Goal: Information Seeking & Learning: Learn about a topic

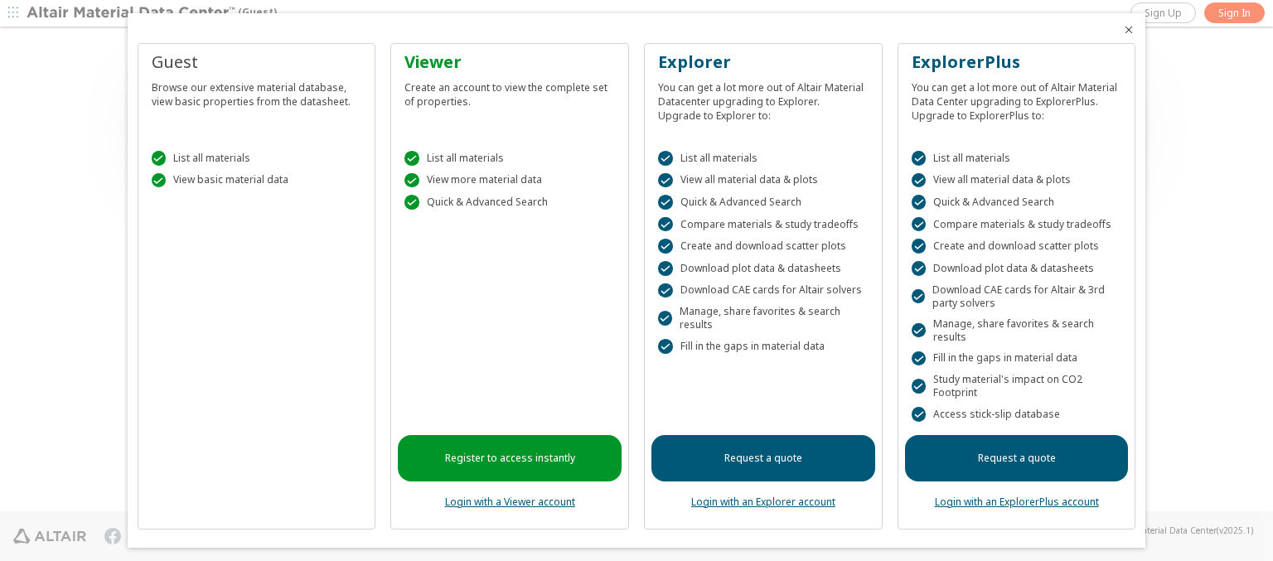
click at [1122, 30] on icon "Close" at bounding box center [1128, 29] width 13 height 13
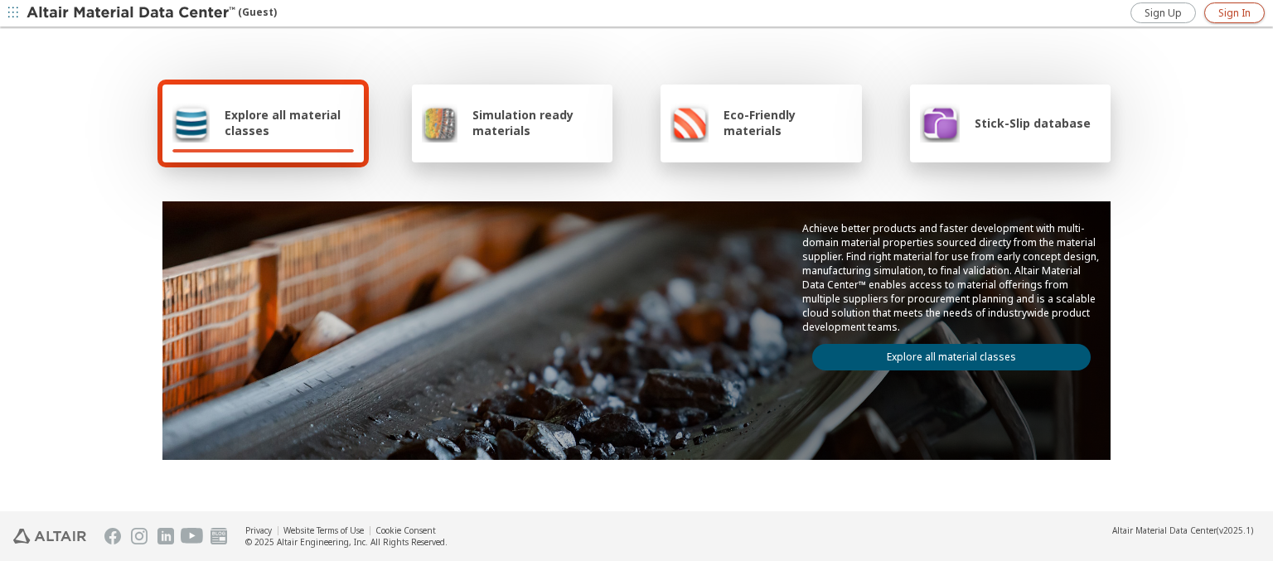
click at [1234, 12] on span "Sign In" at bounding box center [1234, 13] width 32 height 13
click at [132, 13] on img at bounding box center [132, 13] width 211 height 17
click at [283, 123] on span "Explore all material classes" at bounding box center [289, 122] width 129 height 31
click at [945, 353] on link "Explore all material classes" at bounding box center [951, 357] width 278 height 27
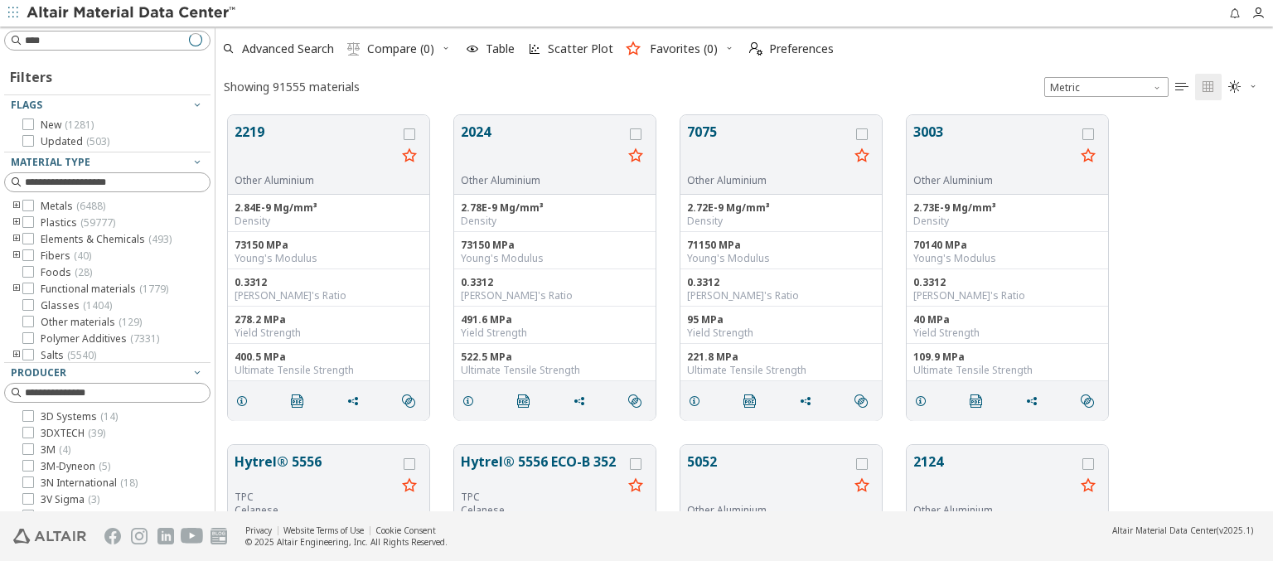
scroll to position [396, 1044]
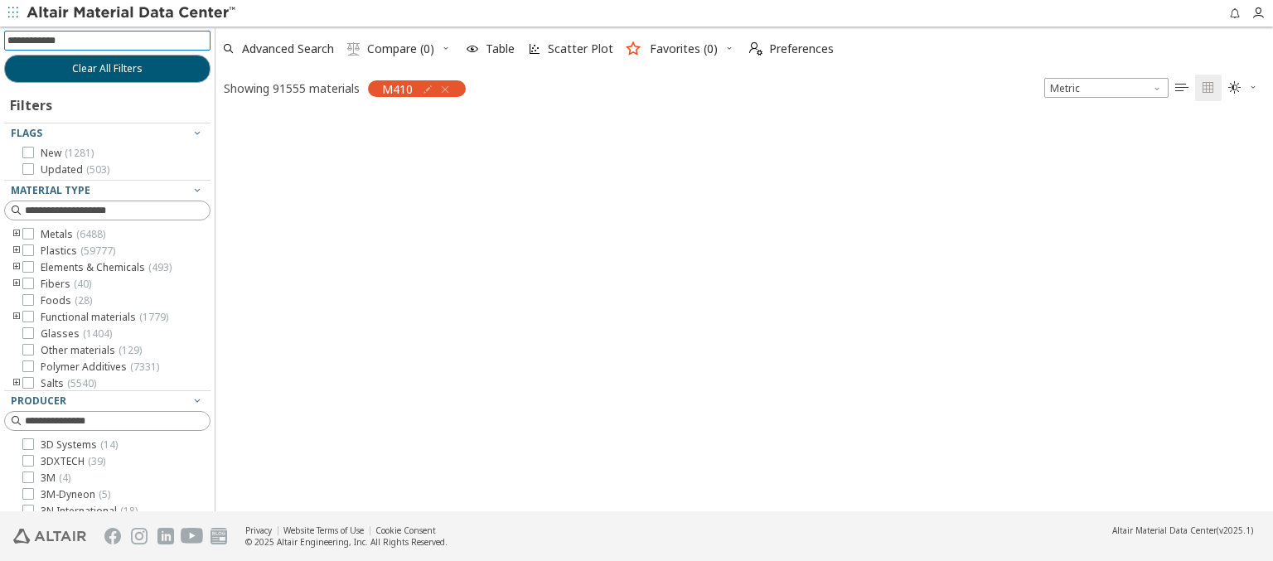
scroll to position [394, 1044]
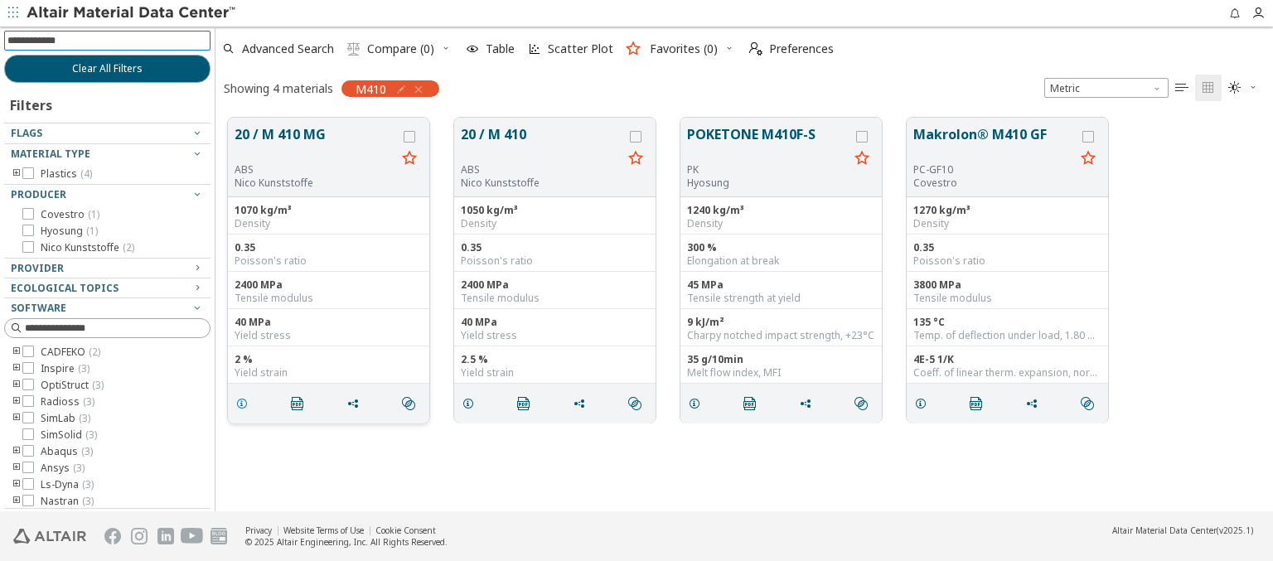
click at [244, 402] on icon "grid" at bounding box center [241, 403] width 13 height 13
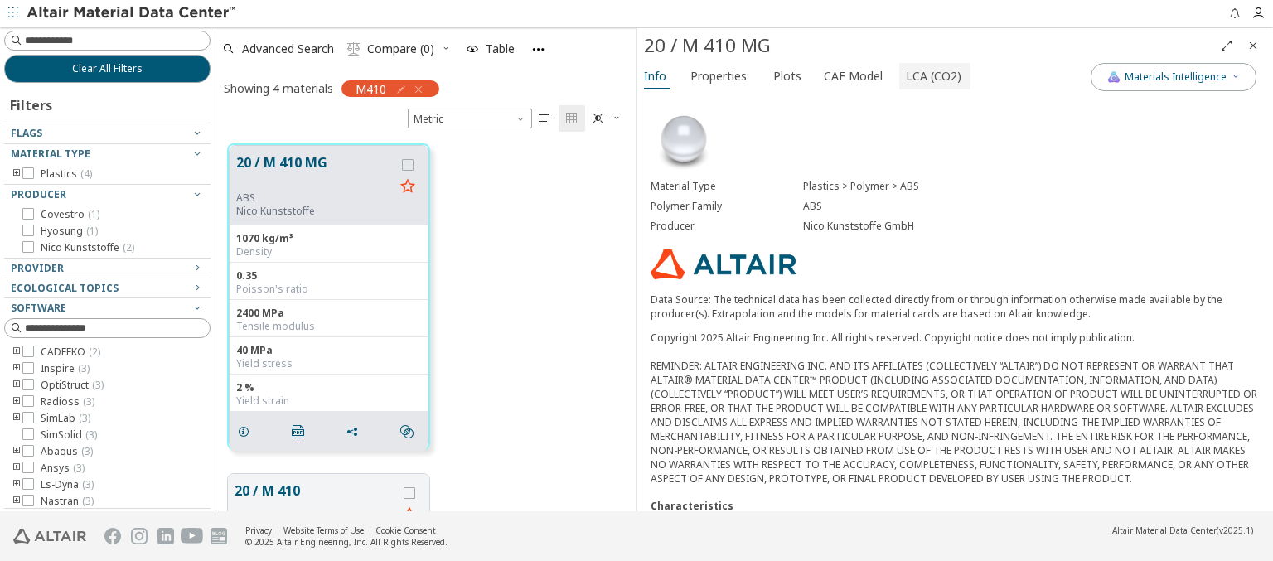
click at [924, 75] on span "LCA (CO2)" at bounding box center [934, 76] width 56 height 27
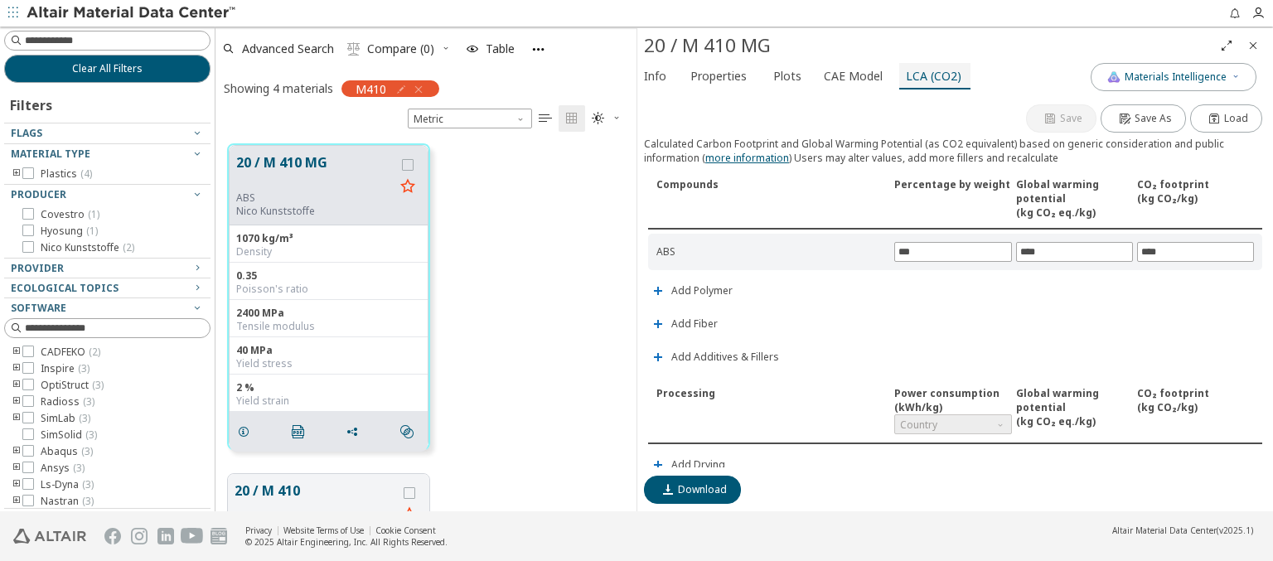
scroll to position [389, 0]
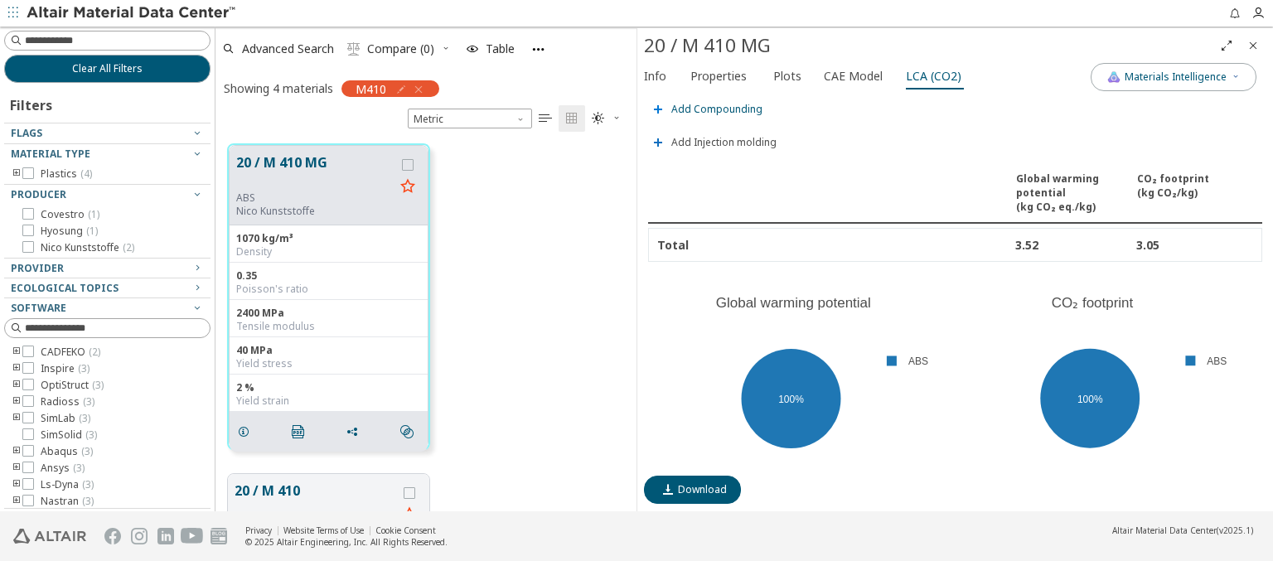
click at [714, 104] on span "Add Compounding" at bounding box center [716, 109] width 91 height 10
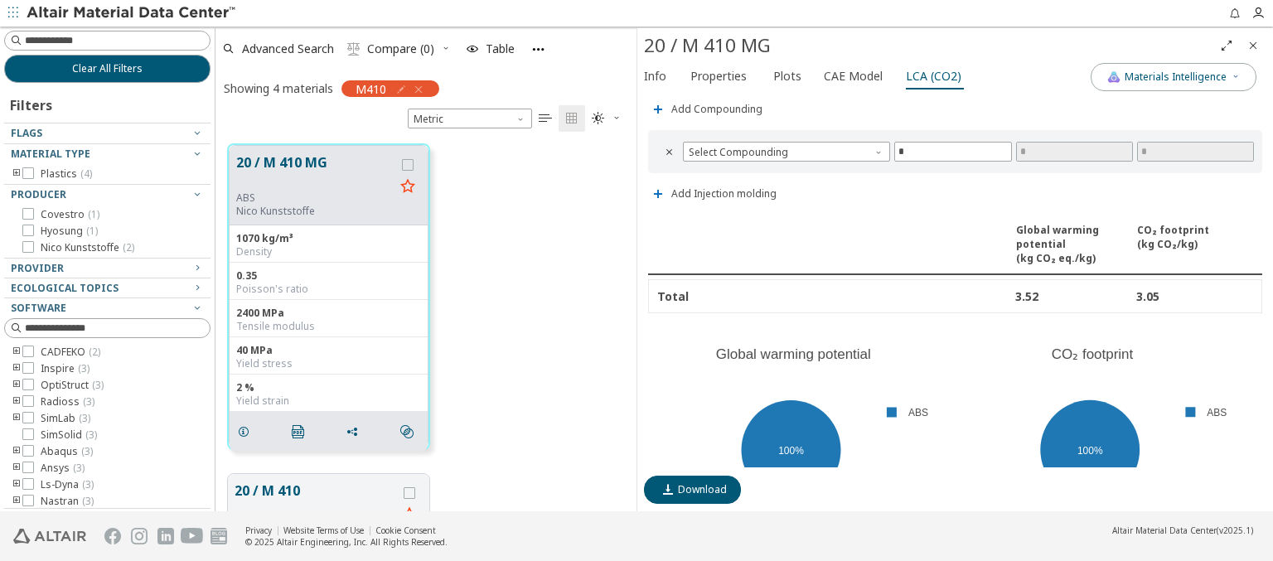
click at [946, 46] on span "Country" at bounding box center [952, 36] width 117 height 20
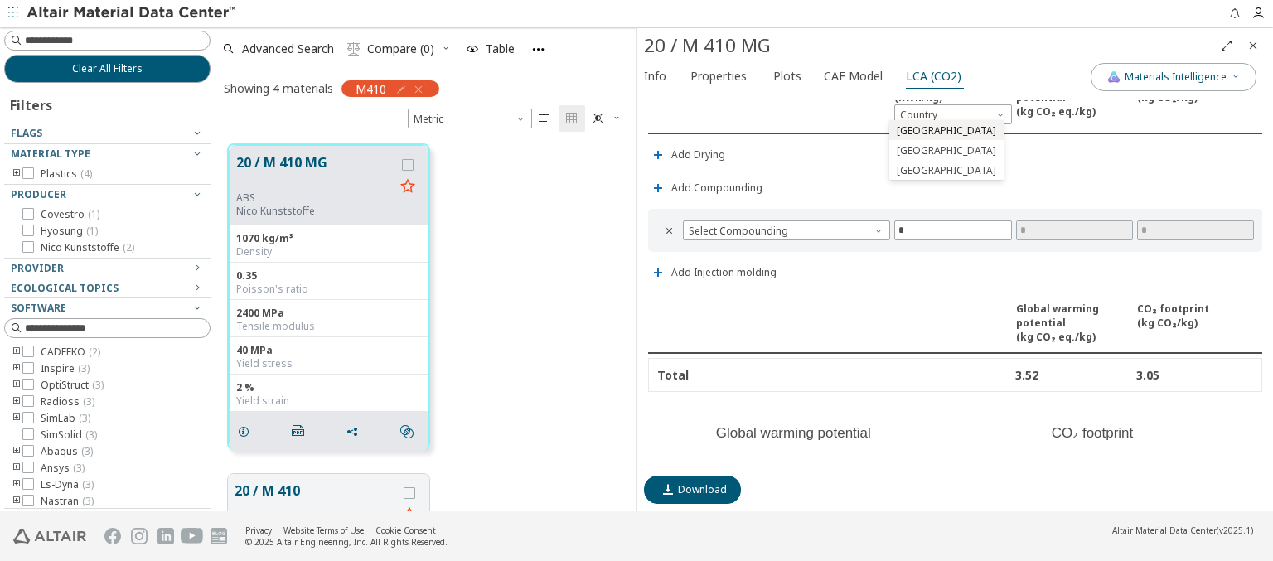
click at [913, 130] on span "Estonia" at bounding box center [946, 130] width 99 height 13
click at [946, 109] on span "Estonia" at bounding box center [952, 114] width 119 height 20
click at [917, 150] on span "Germany" at bounding box center [946, 150] width 99 height 13
click at [946, 109] on span "Germany" at bounding box center [952, 114] width 119 height 20
click at [923, 170] on span "Switzerland" at bounding box center [946, 170] width 99 height 13
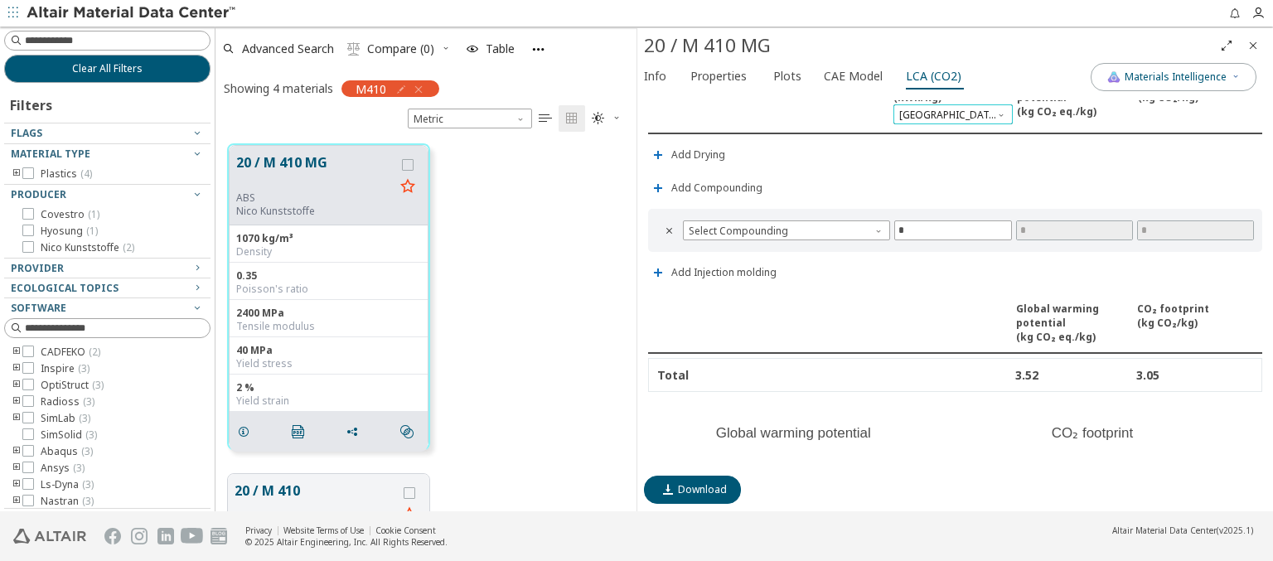
click at [946, 109] on span "Switzerland" at bounding box center [952, 114] width 119 height 20
click at [784, 225] on span "Select Compounding" at bounding box center [786, 230] width 207 height 20
click at [783, 245] on span "Screw extruder" at bounding box center [783, 247] width 189 height 12
click at [784, 225] on span "Screw extruder" at bounding box center [786, 230] width 207 height 20
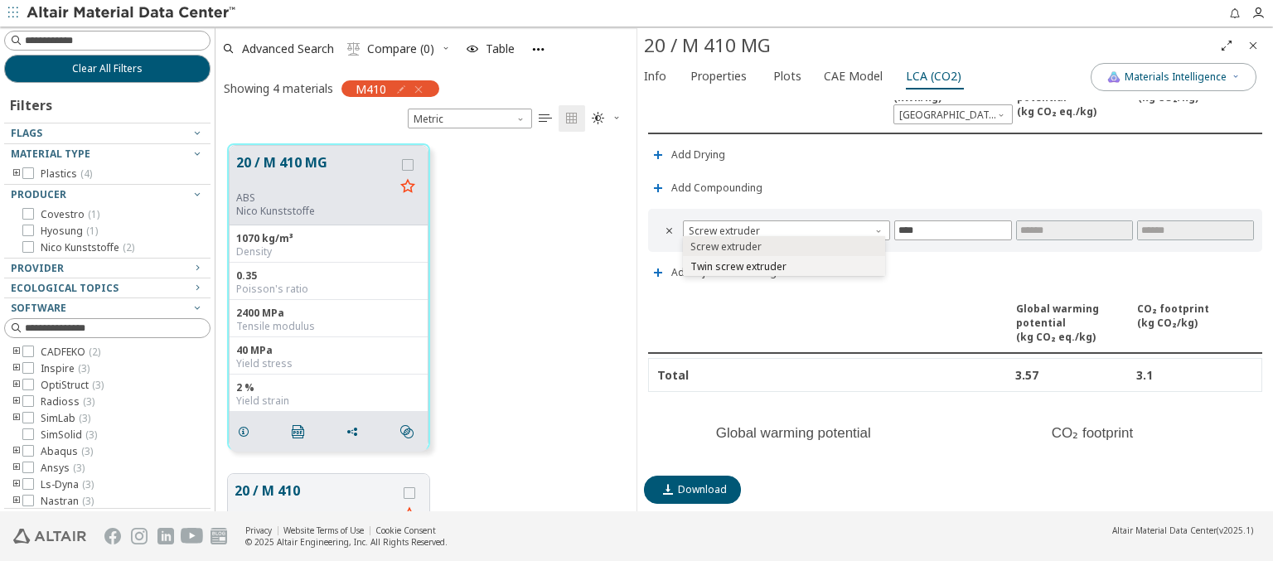
click at [783, 265] on span "Twin screw extruder" at bounding box center [738, 266] width 96 height 13
click at [784, 225] on span "Twin screw extruder" at bounding box center [786, 230] width 207 height 20
click at [1253, 45] on icon "Close" at bounding box center [1252, 45] width 13 height 13
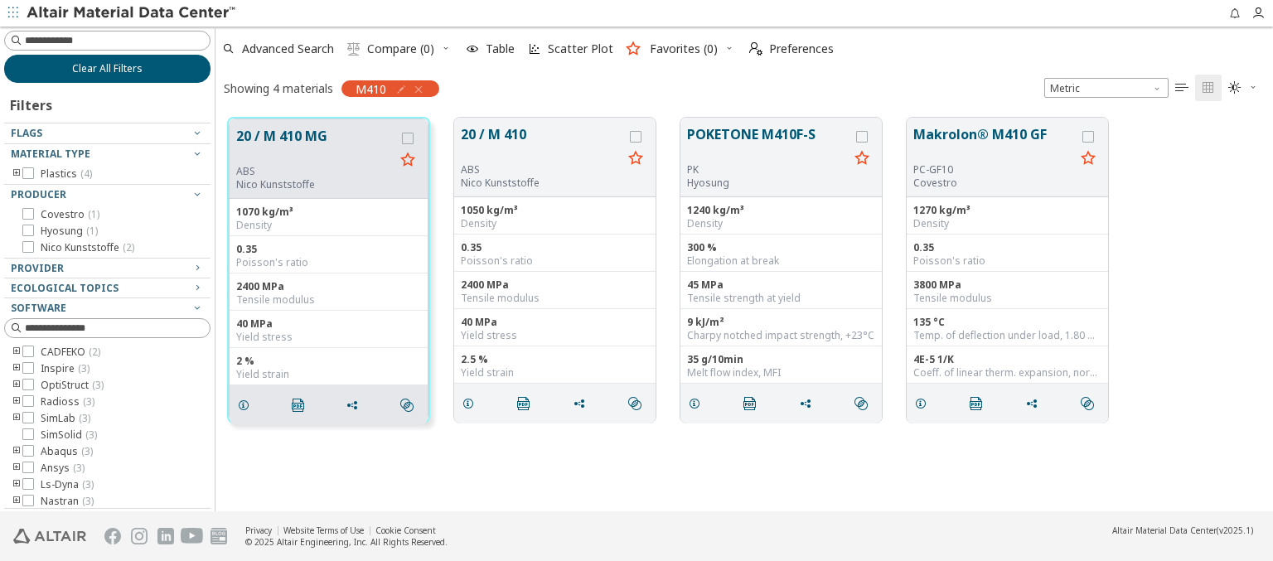
click at [101, 68] on span "Clear All Filters" at bounding box center [107, 68] width 70 height 13
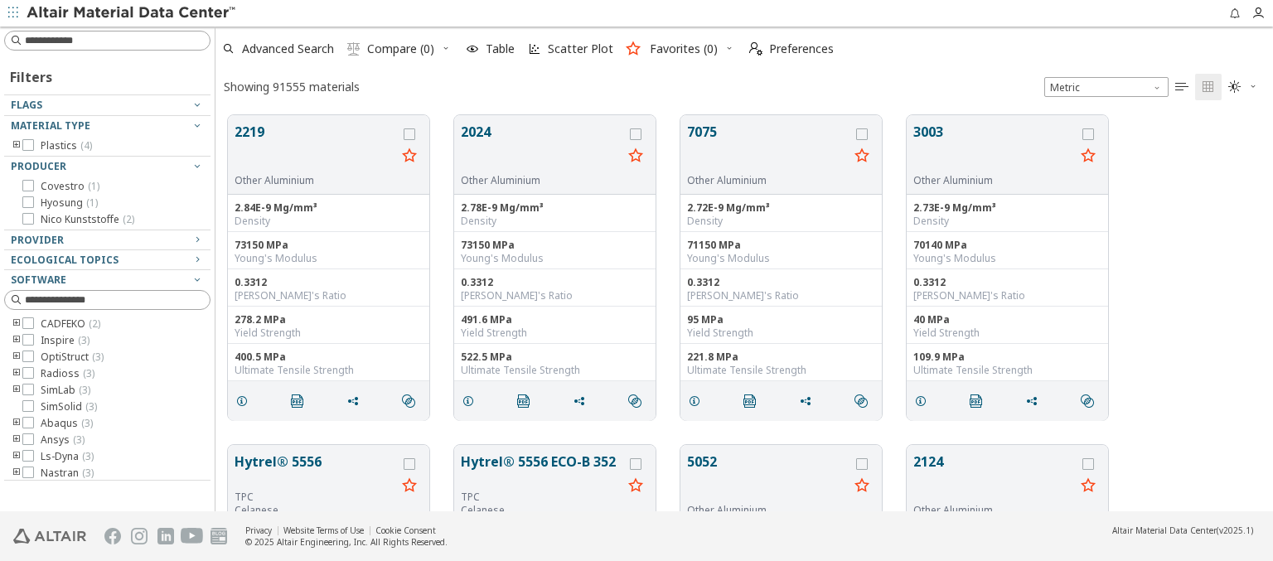
scroll to position [396, 1044]
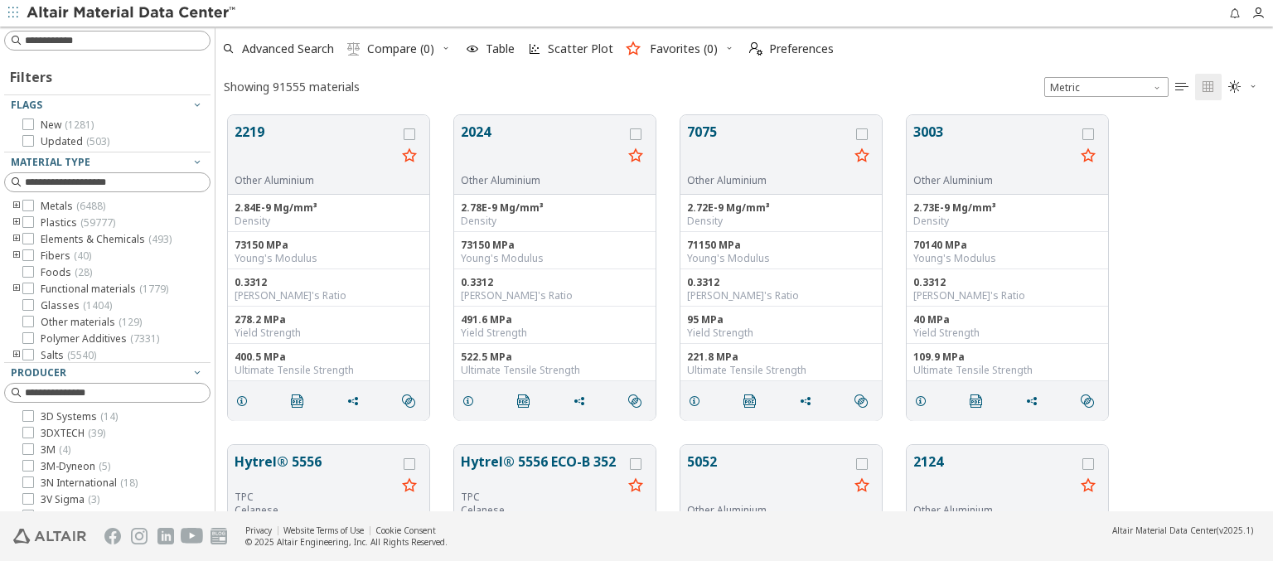
click at [132, 13] on img at bounding box center [132, 13] width 211 height 17
